Goal: Task Accomplishment & Management: Manage account settings

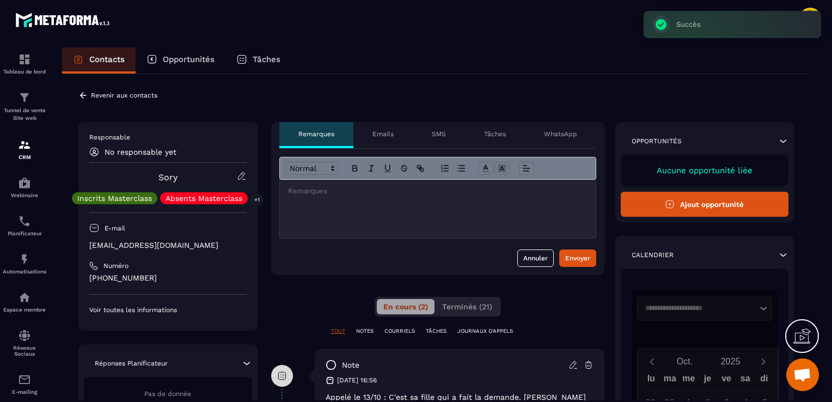
scroll to position [43, 0]
click at [111, 85] on div "**********" at bounding box center [436, 361] width 749 height 575
click at [116, 94] on p "Revenir aux contacts" at bounding box center [124, 96] width 66 height 8
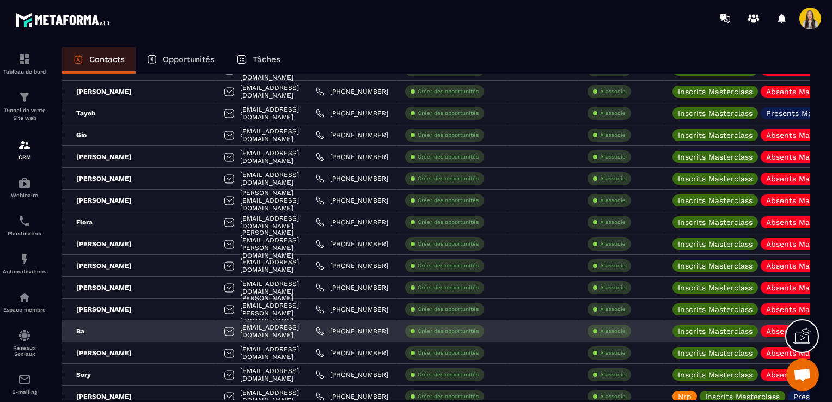
scroll to position [0, 17]
click at [331, 333] on link "[PHONE_NUMBER]" at bounding box center [353, 331] width 72 height 9
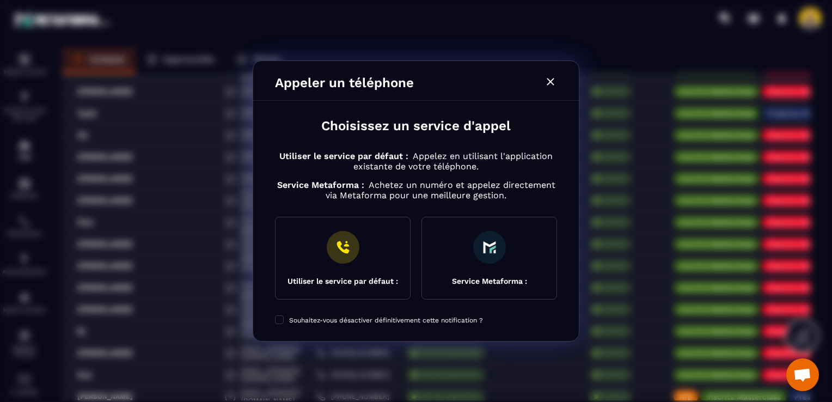
click at [549, 83] on icon "Modal window" at bounding box center [550, 81] width 7 height 7
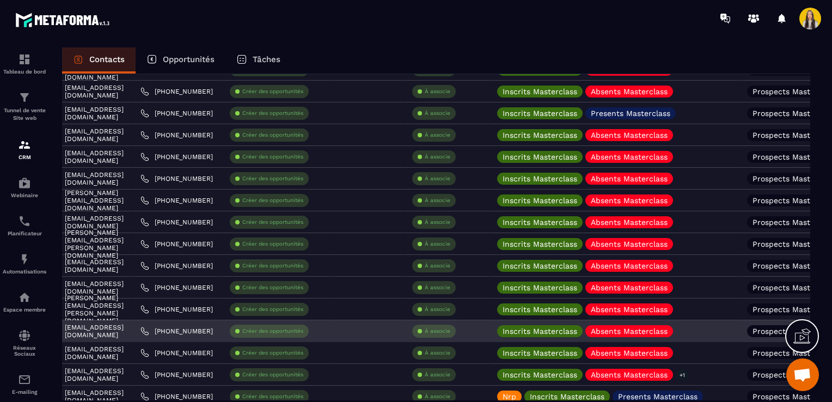
scroll to position [0, 196]
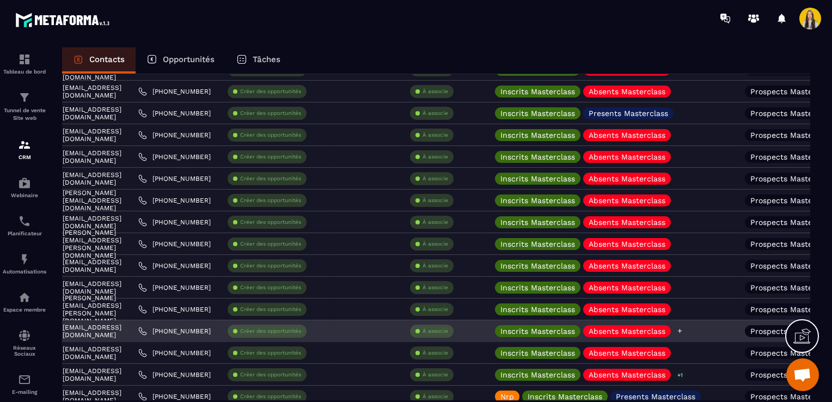
click at [677, 332] on icon at bounding box center [680, 330] width 7 height 7
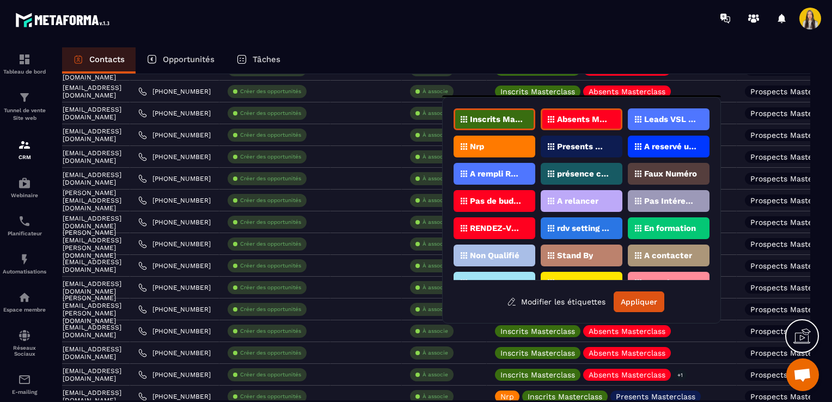
click at [655, 175] on p "Faux Numéro" at bounding box center [671, 174] width 53 height 8
click at [652, 301] on button "Appliquer" at bounding box center [639, 301] width 51 height 21
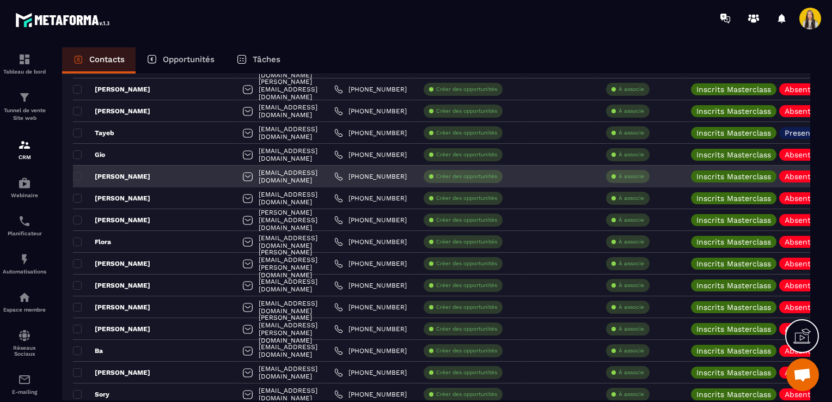
scroll to position [0, 0]
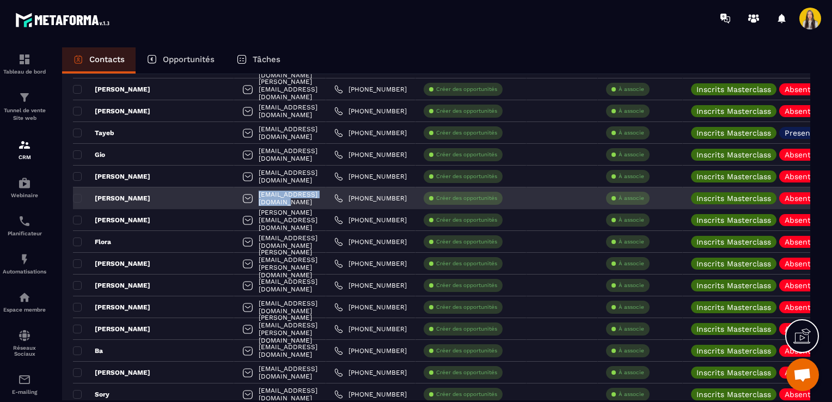
drag, startPoint x: 296, startPoint y: 197, endPoint x: 198, endPoint y: 200, distance: 98.1
click at [234, 200] on div "[EMAIL_ADDRESS][DOMAIN_NAME]" at bounding box center [280, 198] width 92 height 22
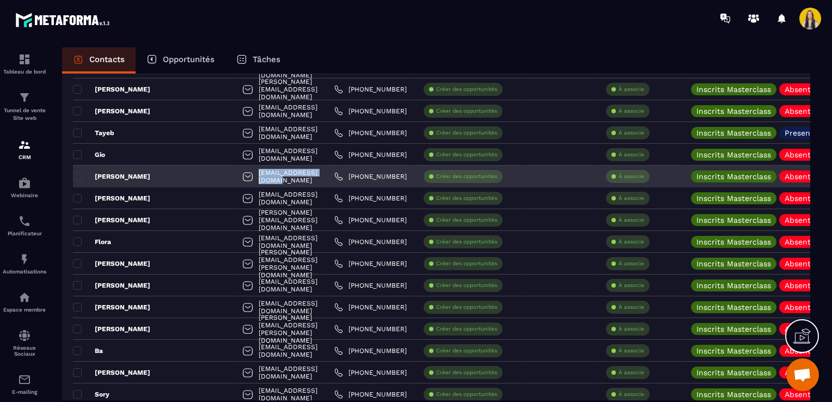
drag, startPoint x: 198, startPoint y: 200, endPoint x: 198, endPoint y: 172, distance: 27.8
click at [234, 172] on div "[EMAIL_ADDRESS][DOMAIN_NAME]" at bounding box center [280, 177] width 92 height 22
copy p "[EMAIL_ADDRESS][DOMAIN_NAME]"
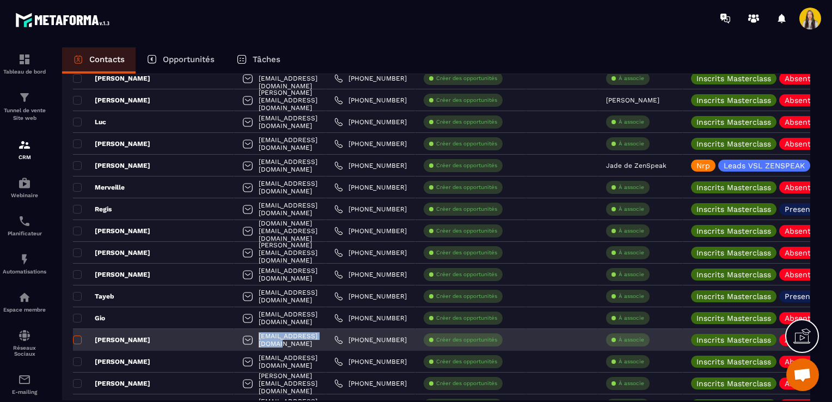
click at [76, 338] on span at bounding box center [77, 340] width 9 height 9
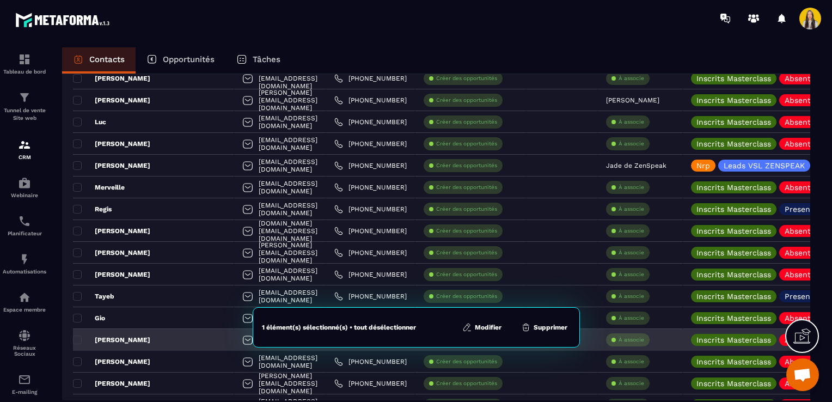
click at [118, 342] on div "[PERSON_NAME]" at bounding box center [153, 340] width 161 height 22
